Goal: Transaction & Acquisition: Book appointment/travel/reservation

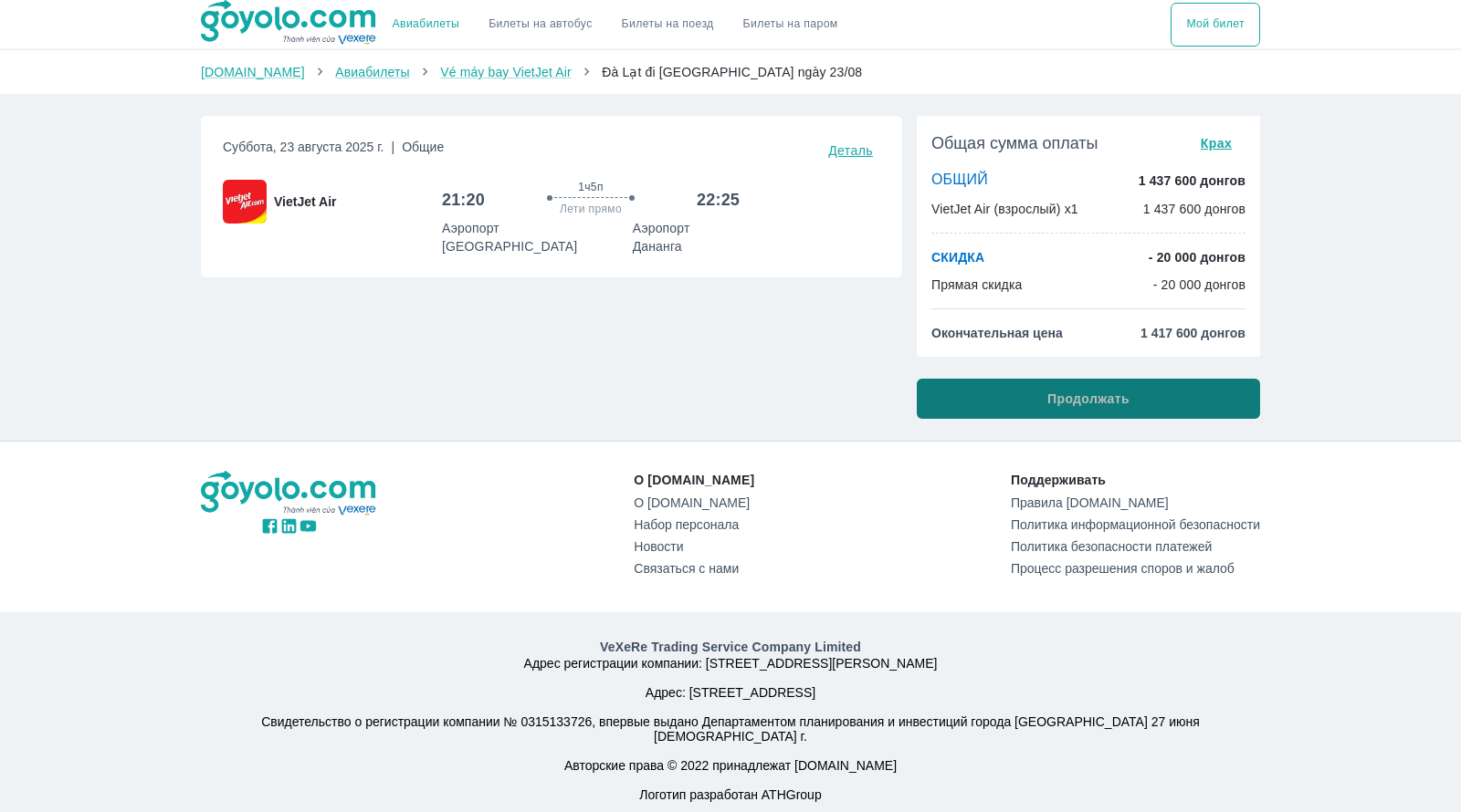
click at [1093, 403] on font "Продолжать" at bounding box center [1088, 399] width 83 height 15
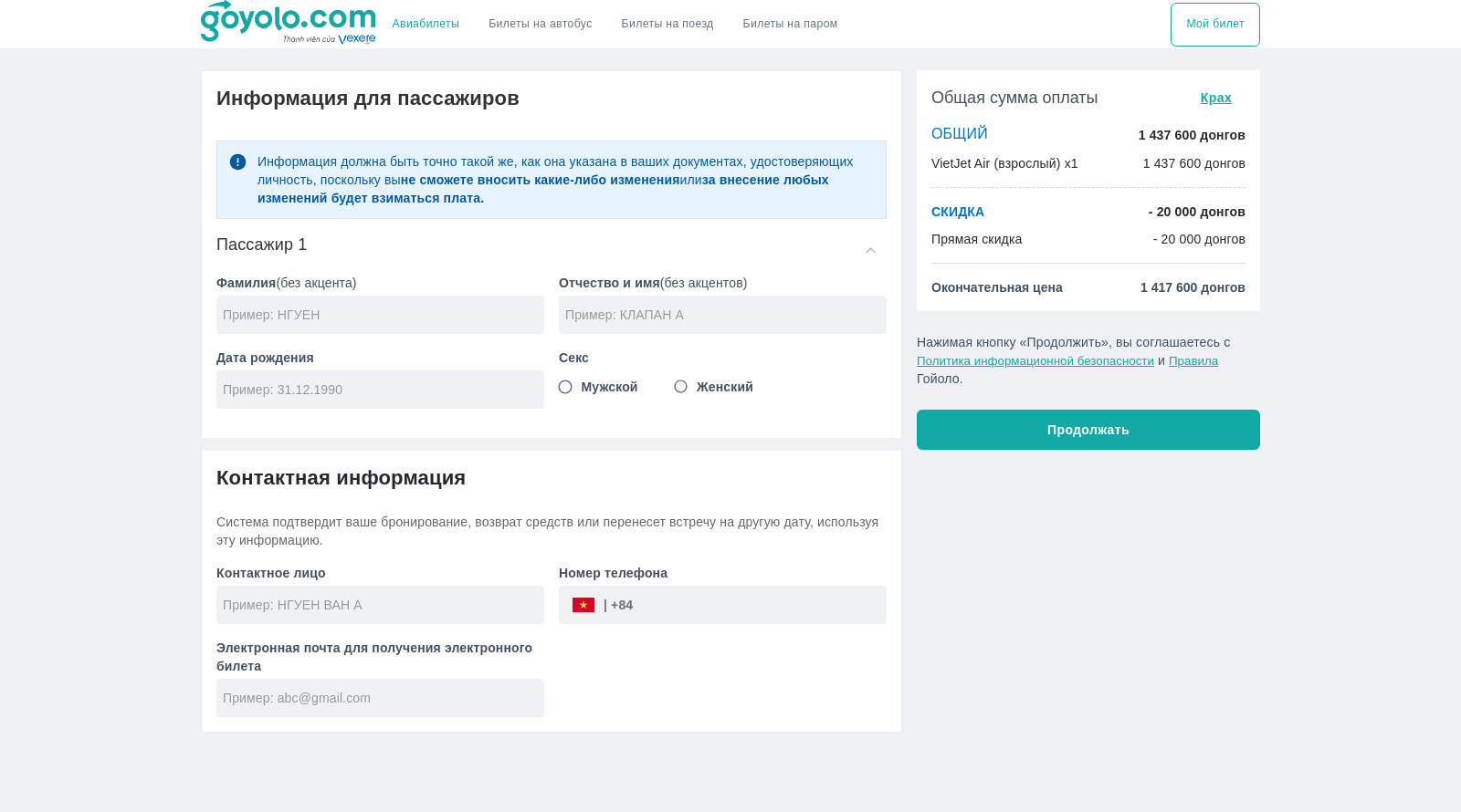
click at [342, 305] on input "text" at bounding box center [383, 314] width 321 height 18
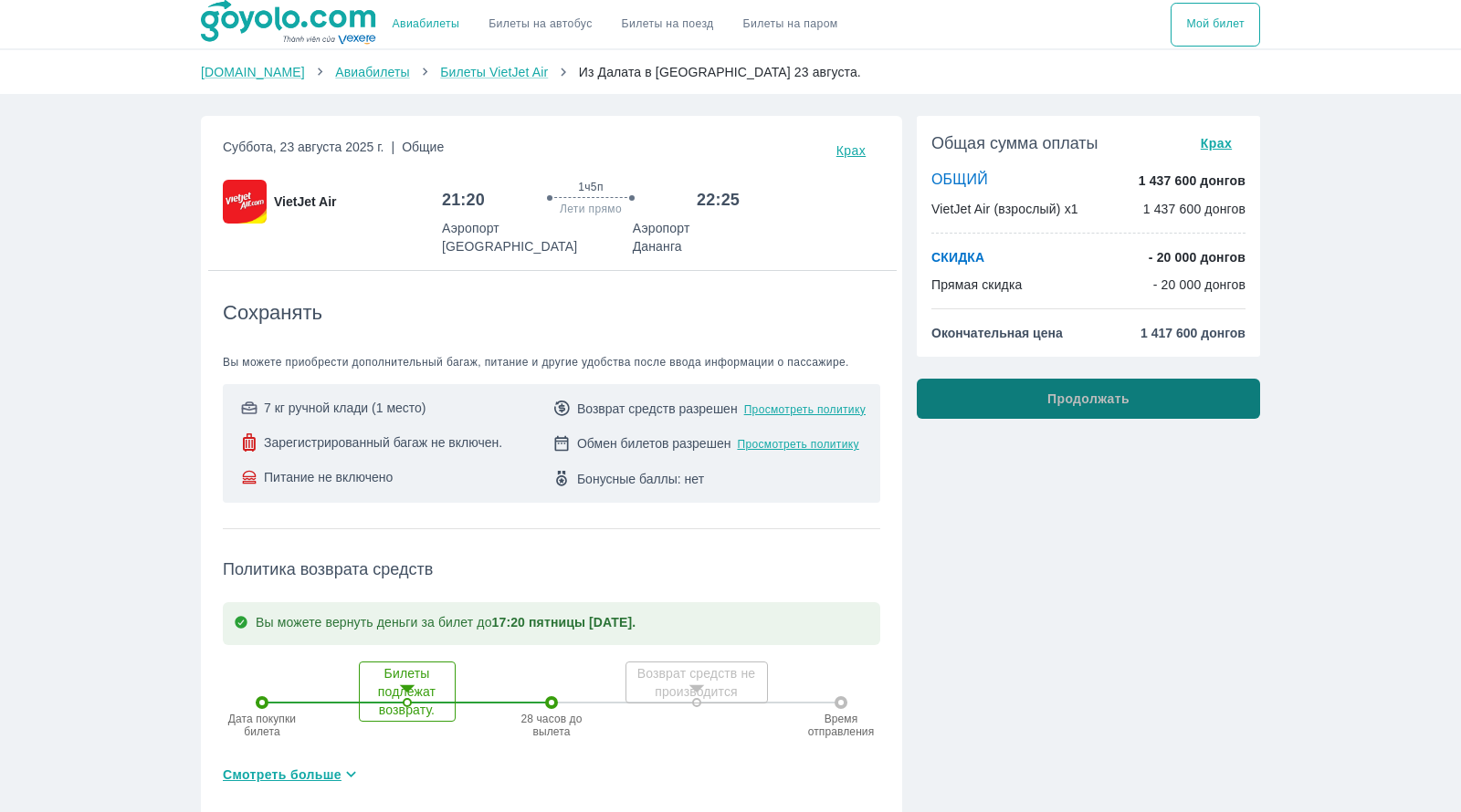
click at [1052, 409] on button "Продолжать" at bounding box center [1088, 399] width 343 height 40
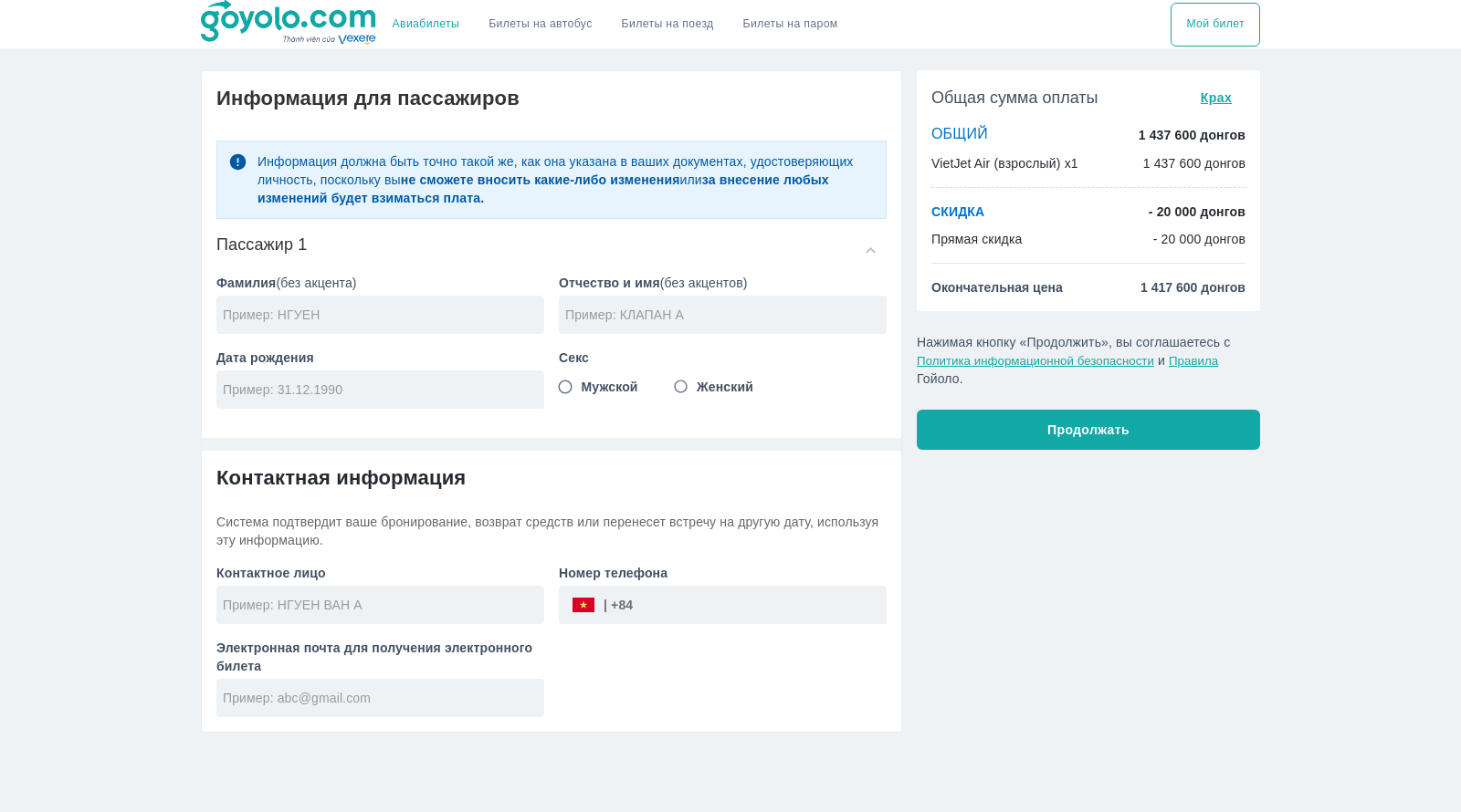
click at [436, 312] on input "text" at bounding box center [383, 314] width 321 height 18
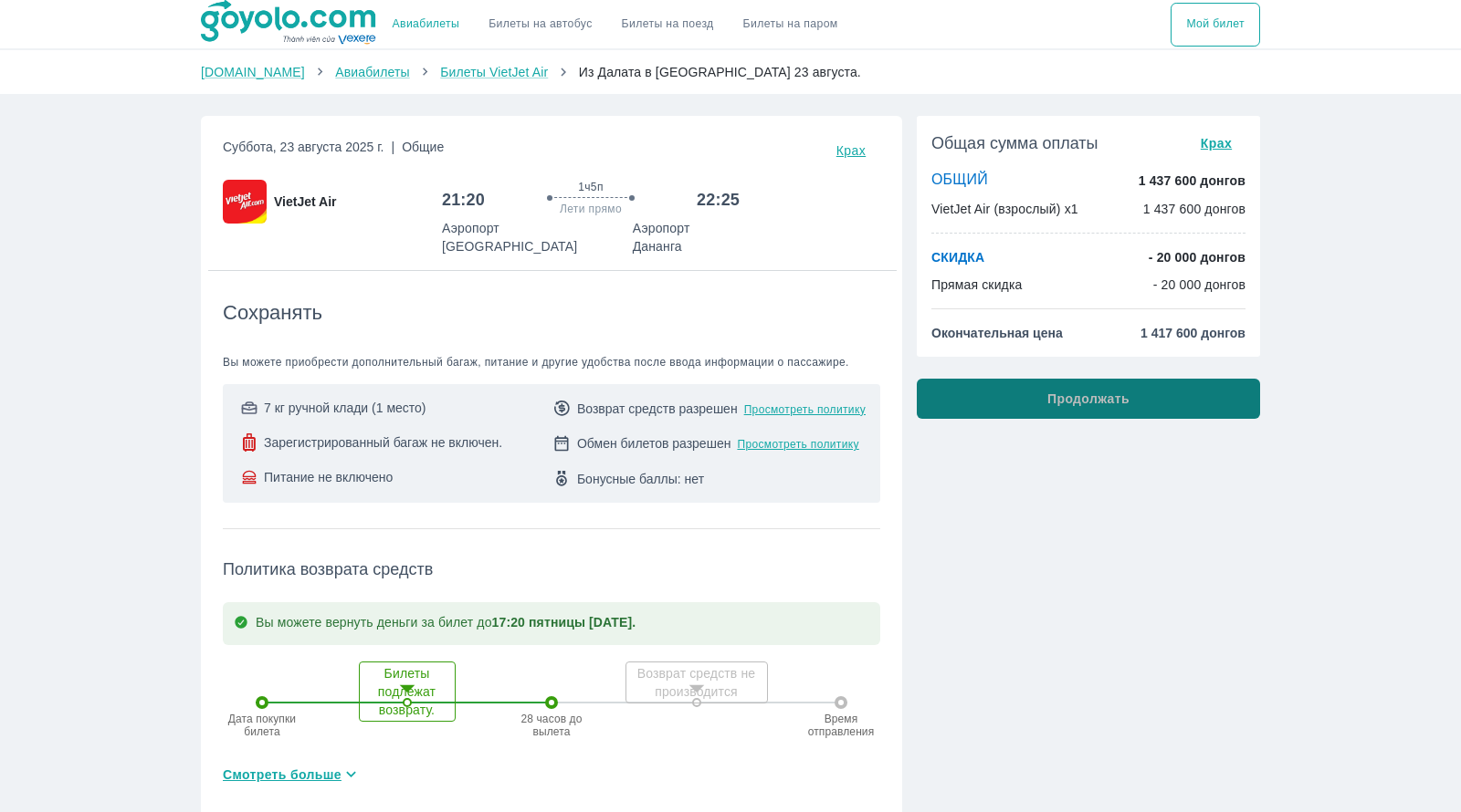
click at [1104, 397] on font "Продолжать" at bounding box center [1088, 399] width 83 height 15
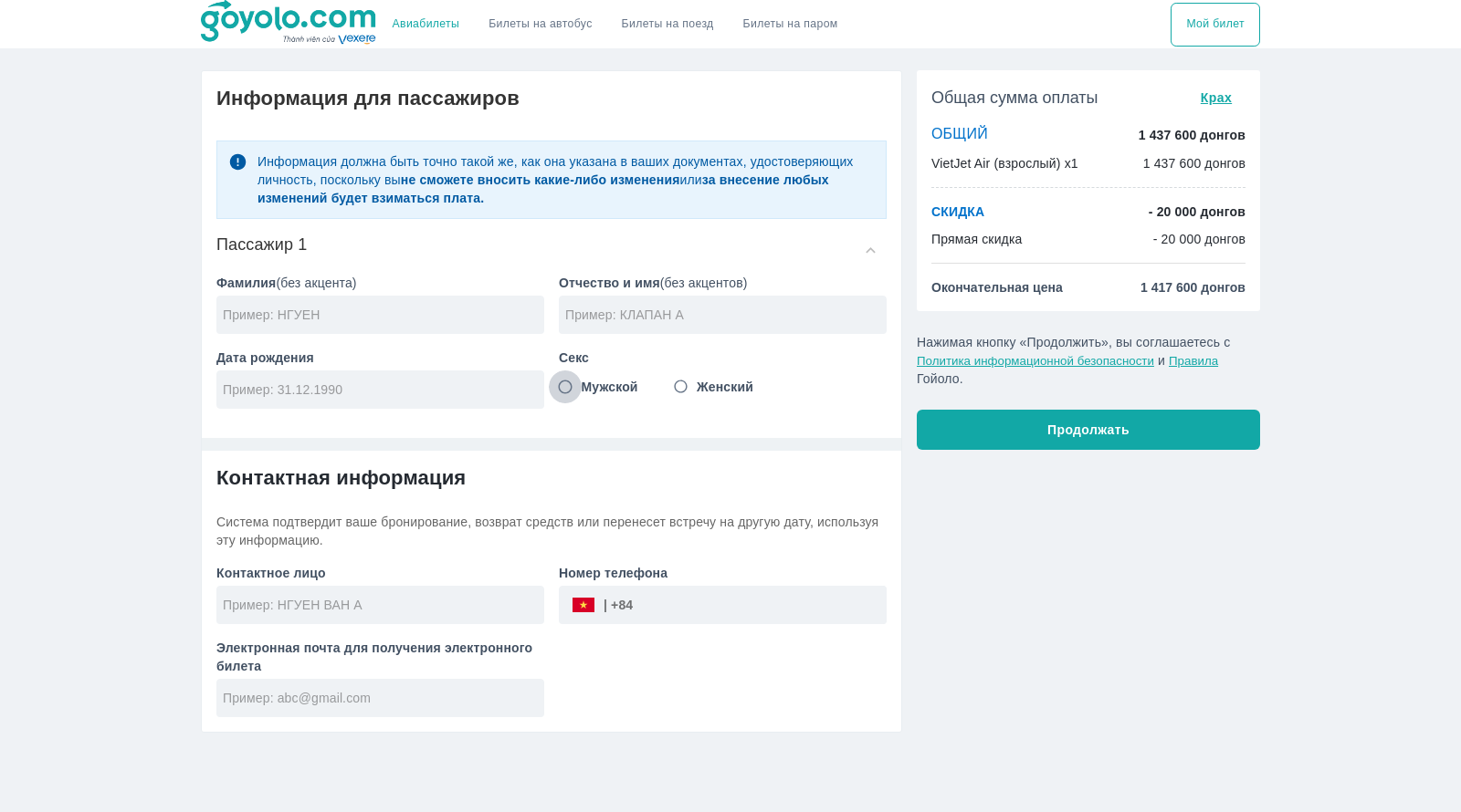
click at [566, 384] on input "Мужской" at bounding box center [564, 386] width 33 height 33
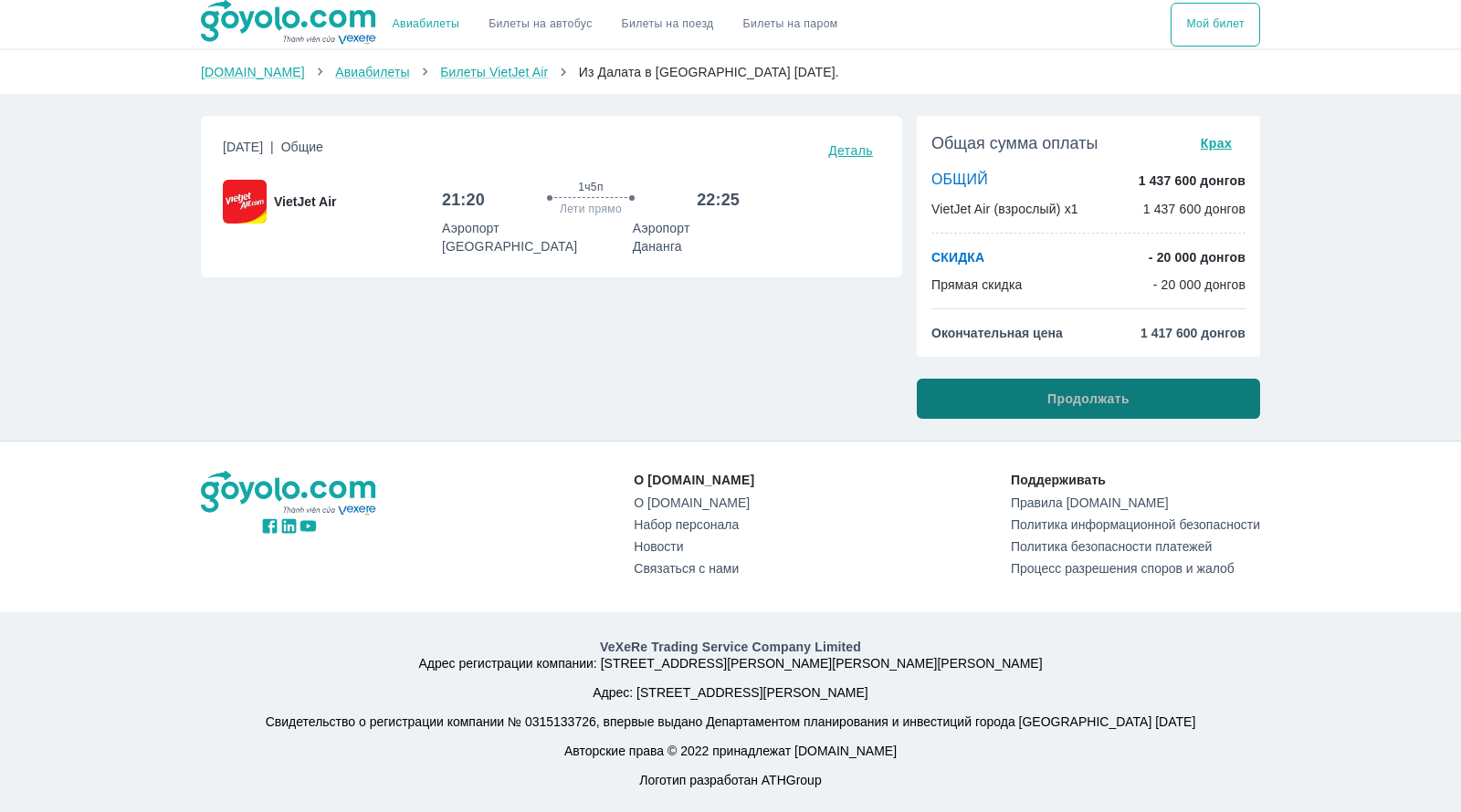
click at [1008, 402] on button "Продолжать" at bounding box center [1088, 399] width 343 height 40
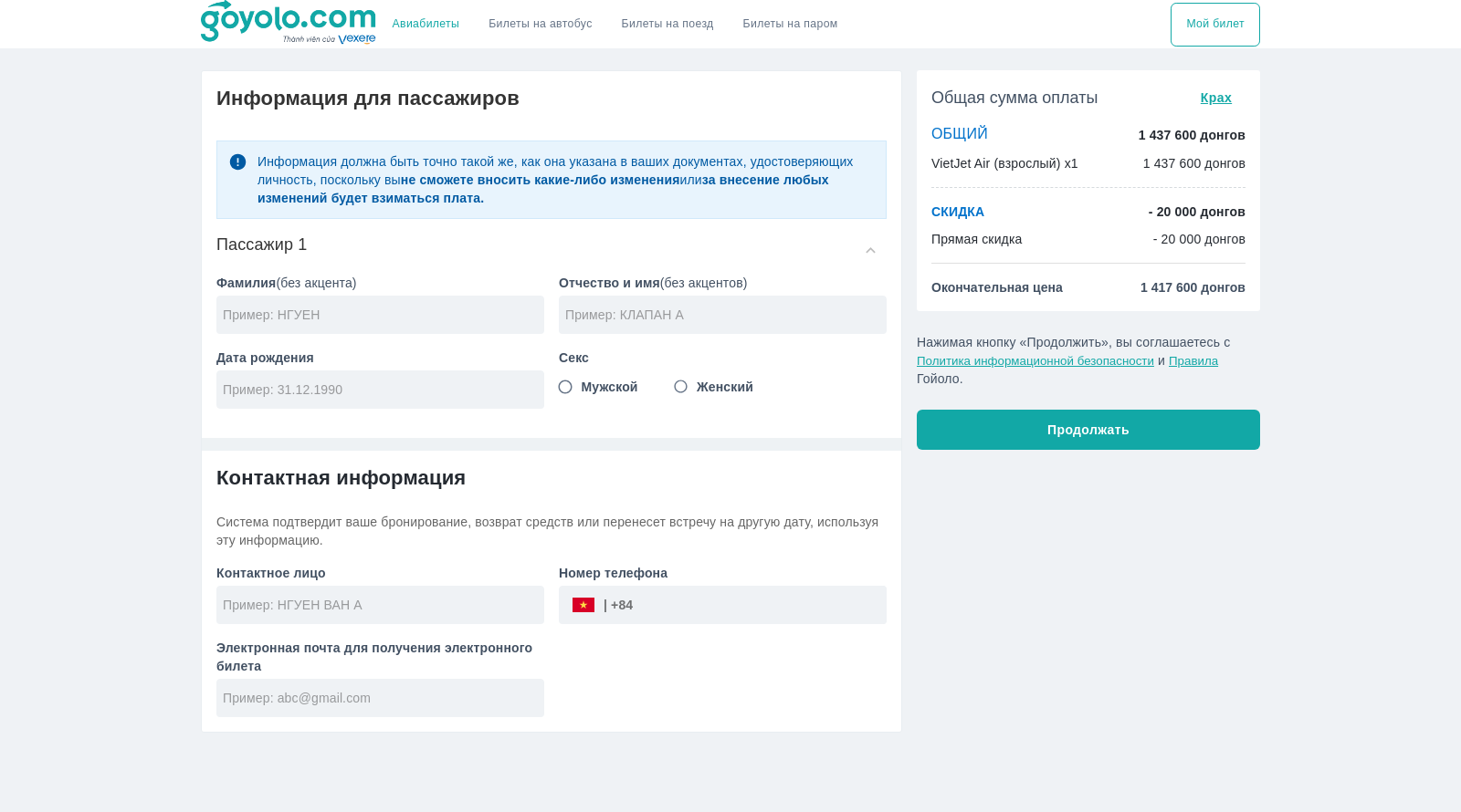
click at [612, 392] on font "Мужской" at bounding box center [609, 387] width 57 height 15
click at [581, 392] on input "Мужской" at bounding box center [564, 386] width 33 height 33
